Goal: Find specific page/section: Find specific page/section

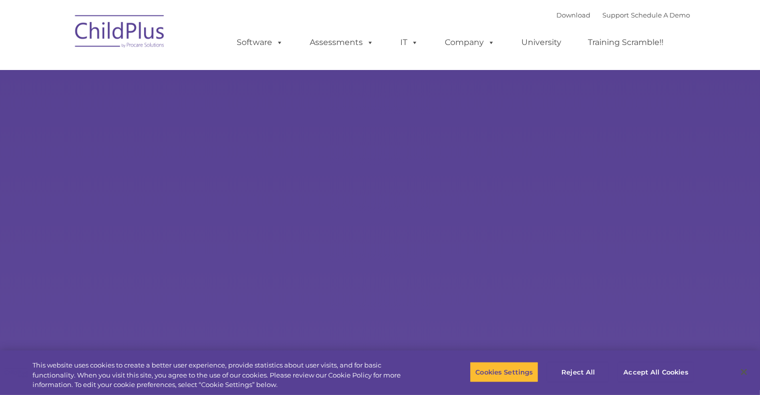
select select "MEDIUM"
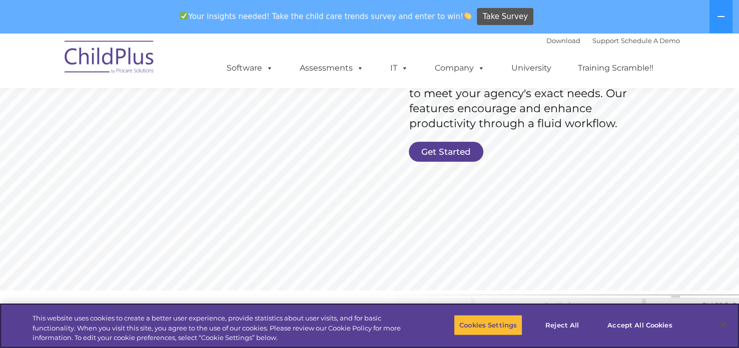
scroll to position [235, 0]
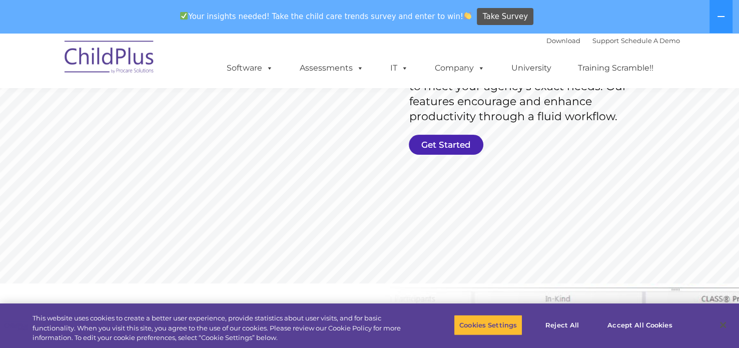
click at [439, 140] on link "Get Started" at bounding box center [446, 145] width 75 height 20
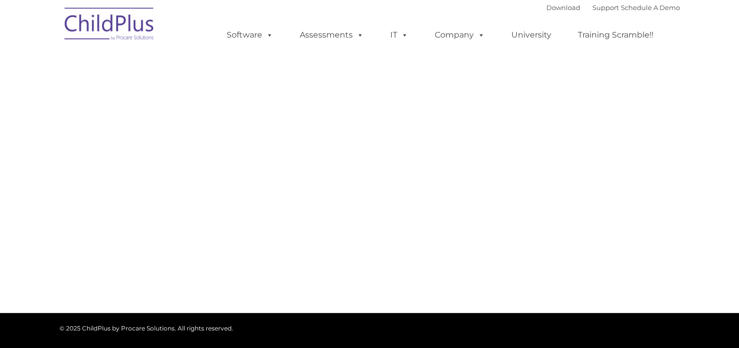
select select "MEDIUM"
